Goal: Find specific page/section: Find specific page/section

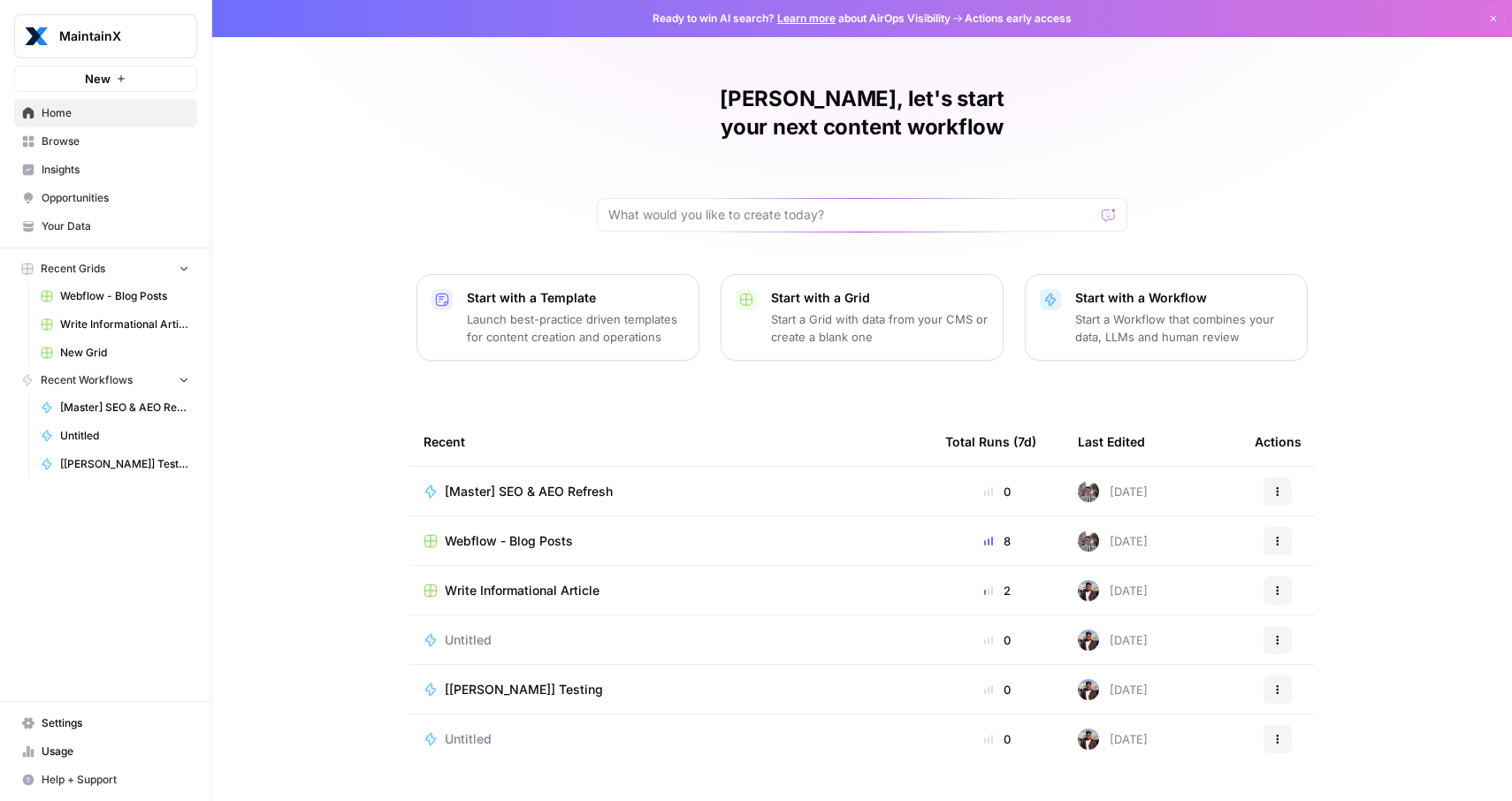
click at [603, 532] on div "Webflow - Blog Posts" at bounding box center [670, 541] width 494 height 17
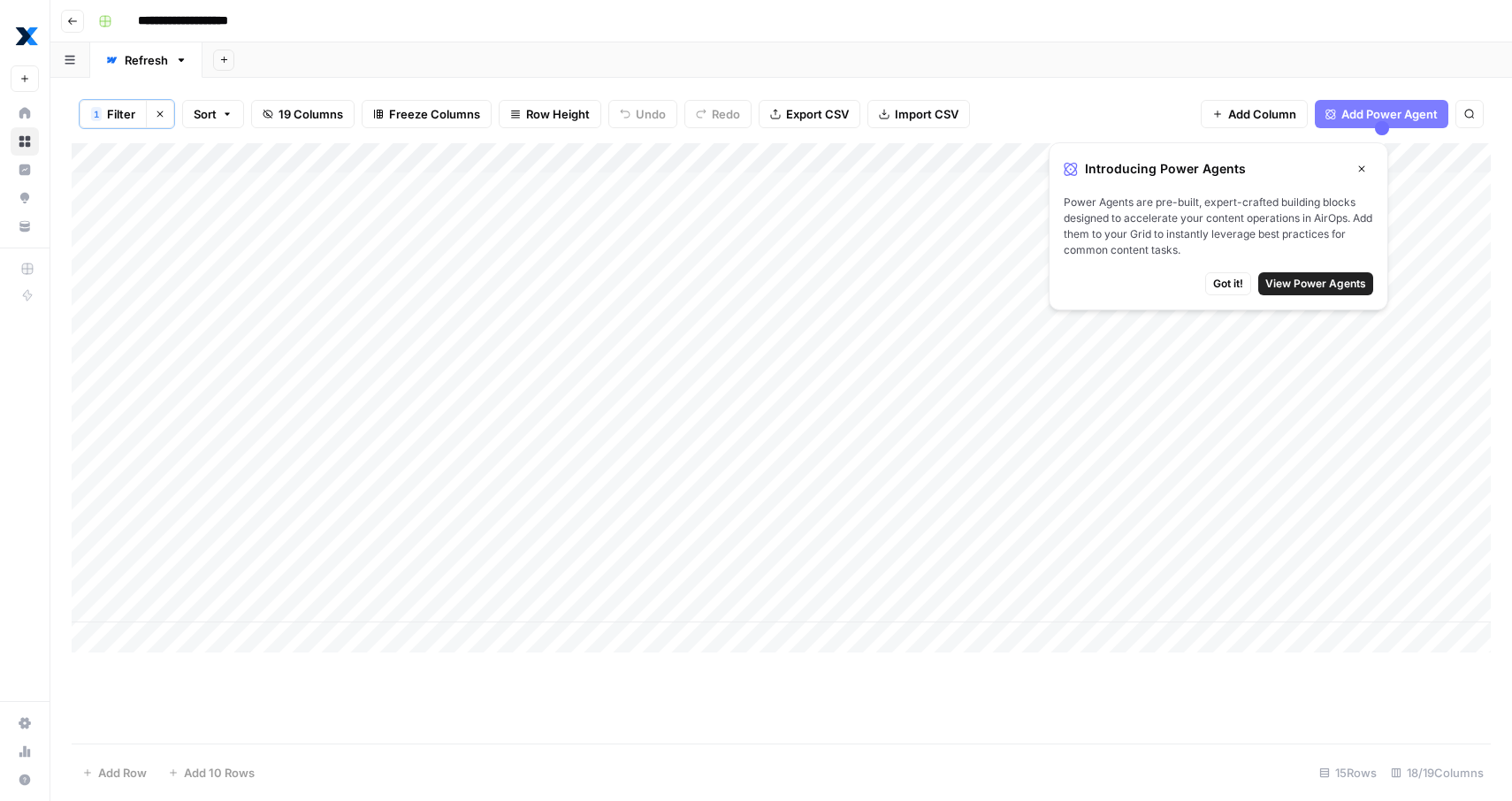
click at [1361, 164] on icon "button" at bounding box center [1362, 169] width 11 height 11
